Goal: Transaction & Acquisition: Purchase product/service

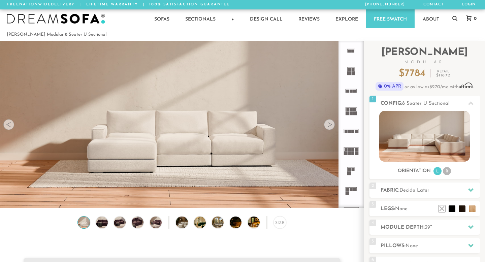
click at [353, 154] on rect at bounding box center [352, 153] width 3 height 4
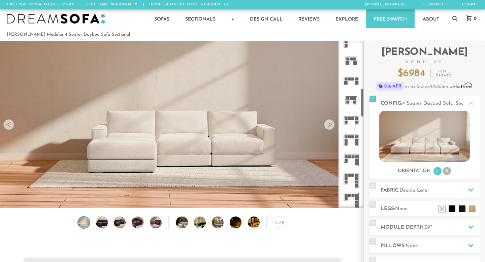
scroll to position [286, 0]
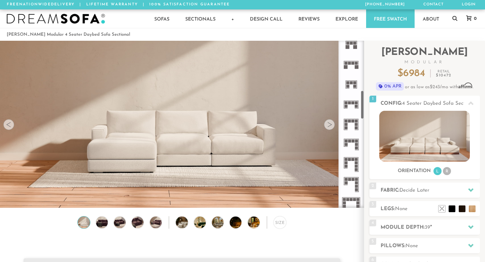
click at [353, 125] on icon at bounding box center [351, 124] width 20 height 20
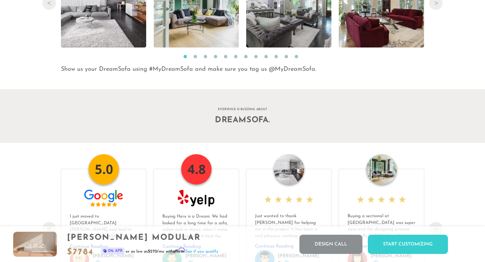
scroll to position [6911, 0]
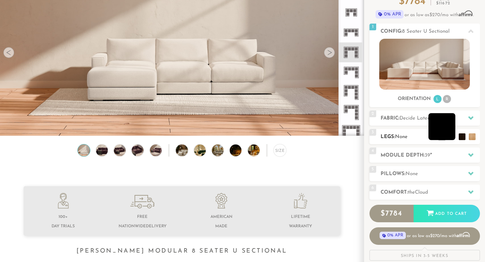
click at [452, 137] on li at bounding box center [441, 126] width 27 height 27
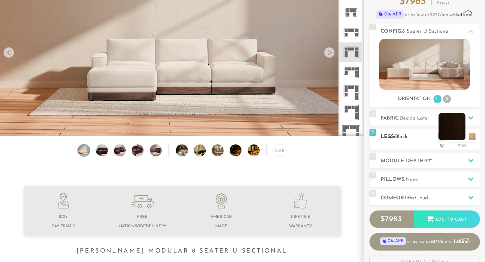
click at [464, 139] on li at bounding box center [451, 126] width 27 height 27
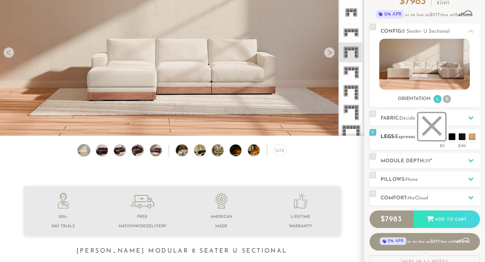
click at [443, 138] on li at bounding box center [431, 126] width 27 height 27
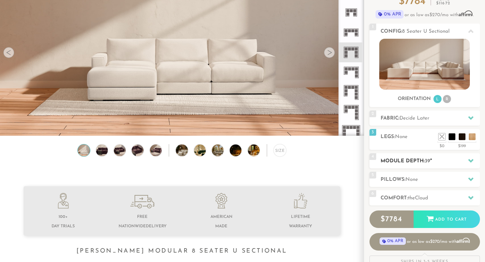
click at [439, 162] on h2 "Module Depth: 39 "" at bounding box center [429, 161] width 99 height 8
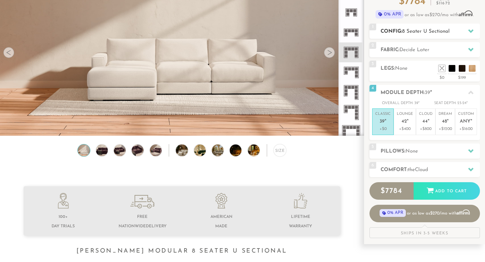
click at [437, 29] on span "8 Seater U Sectional" at bounding box center [425, 31] width 47 height 5
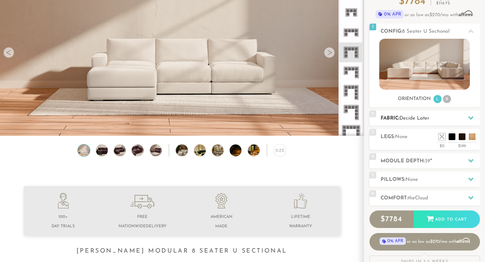
click at [422, 121] on span "Decide Later" at bounding box center [414, 118] width 30 height 5
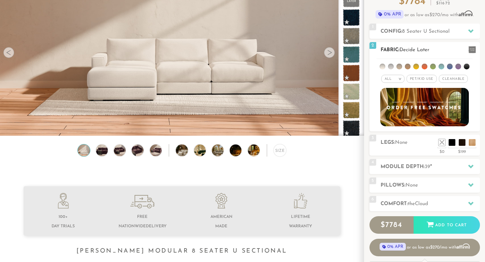
click at [427, 81] on span "Pet/Kid Use x" at bounding box center [421, 79] width 30 height 8
click at [447, 78] on span "Cleanable x" at bounding box center [455, 79] width 29 height 8
click at [392, 67] on li at bounding box center [391, 67] width 6 height 6
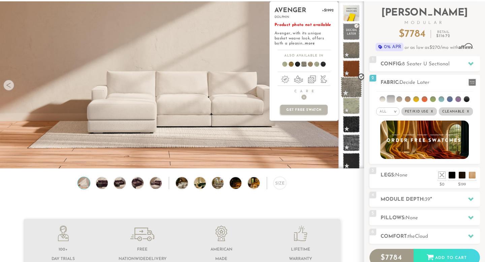
scroll to position [38, 0]
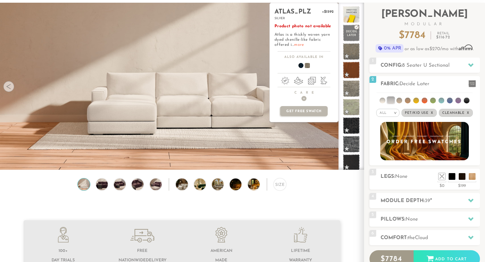
click at [298, 45] on link "more" at bounding box center [299, 45] width 10 height 4
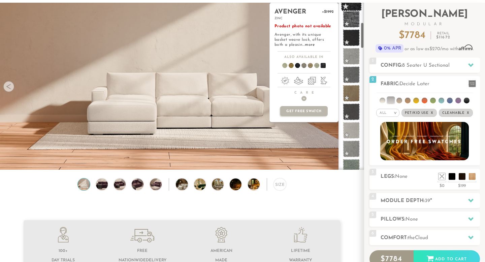
scroll to position [125, 0]
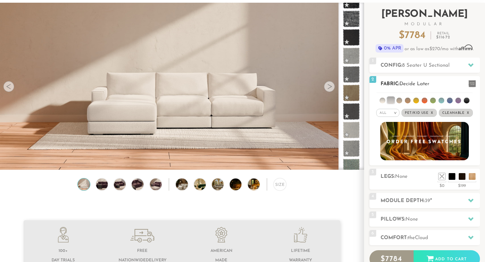
click at [395, 113] on em ">" at bounding box center [394, 112] width 5 height 3
